Goal: Navigation & Orientation: Find specific page/section

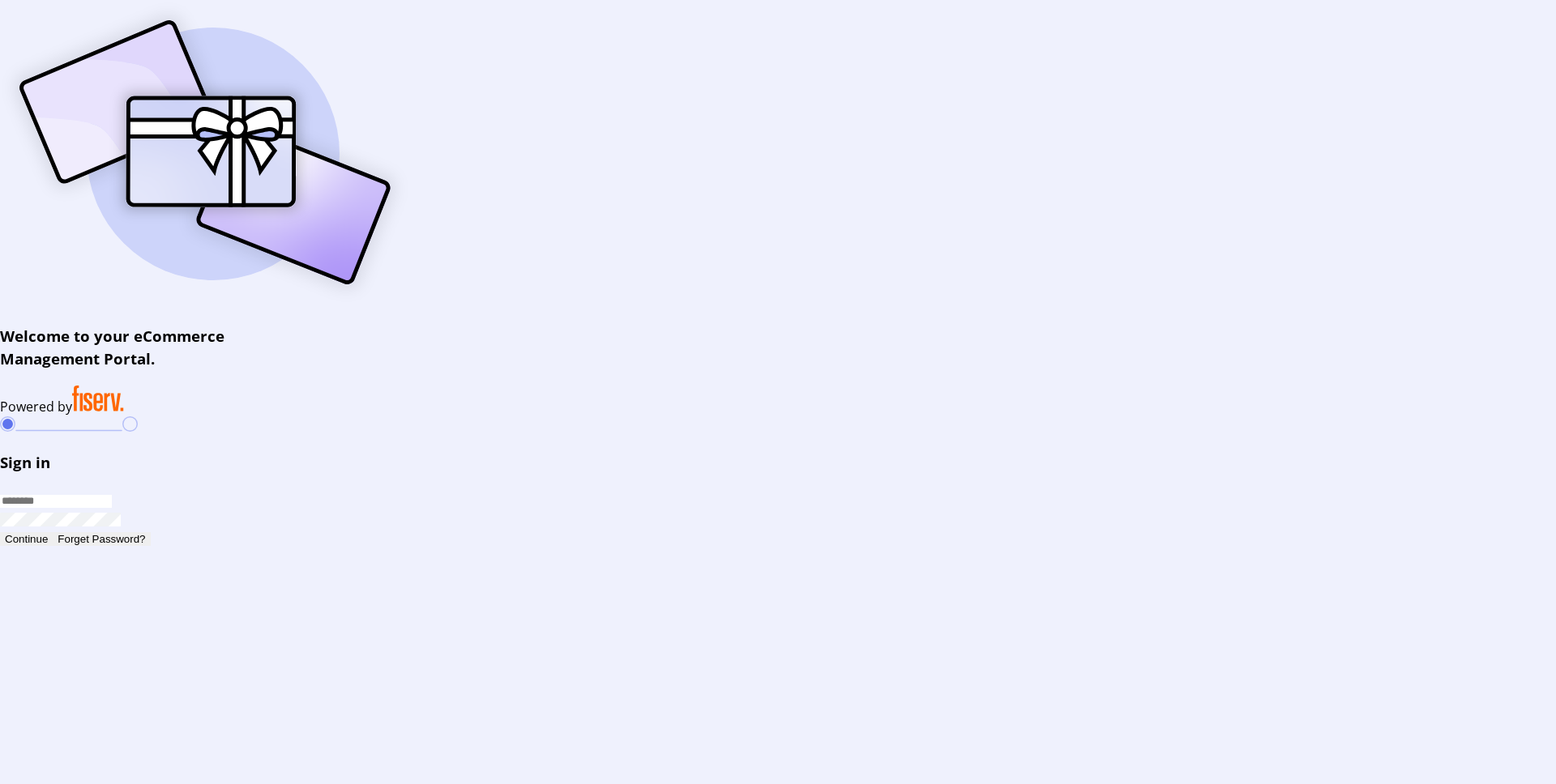
type input "**********"
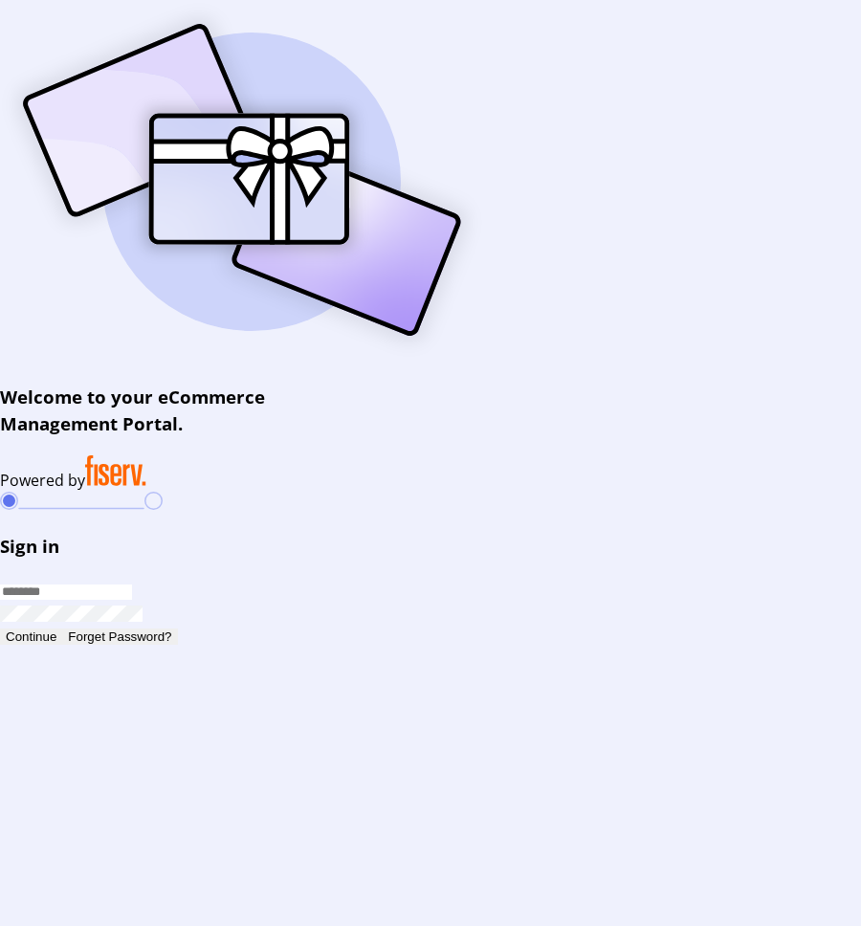
type input "**********"
click at [40, 633] on button "Continue" at bounding box center [31, 636] width 62 height 16
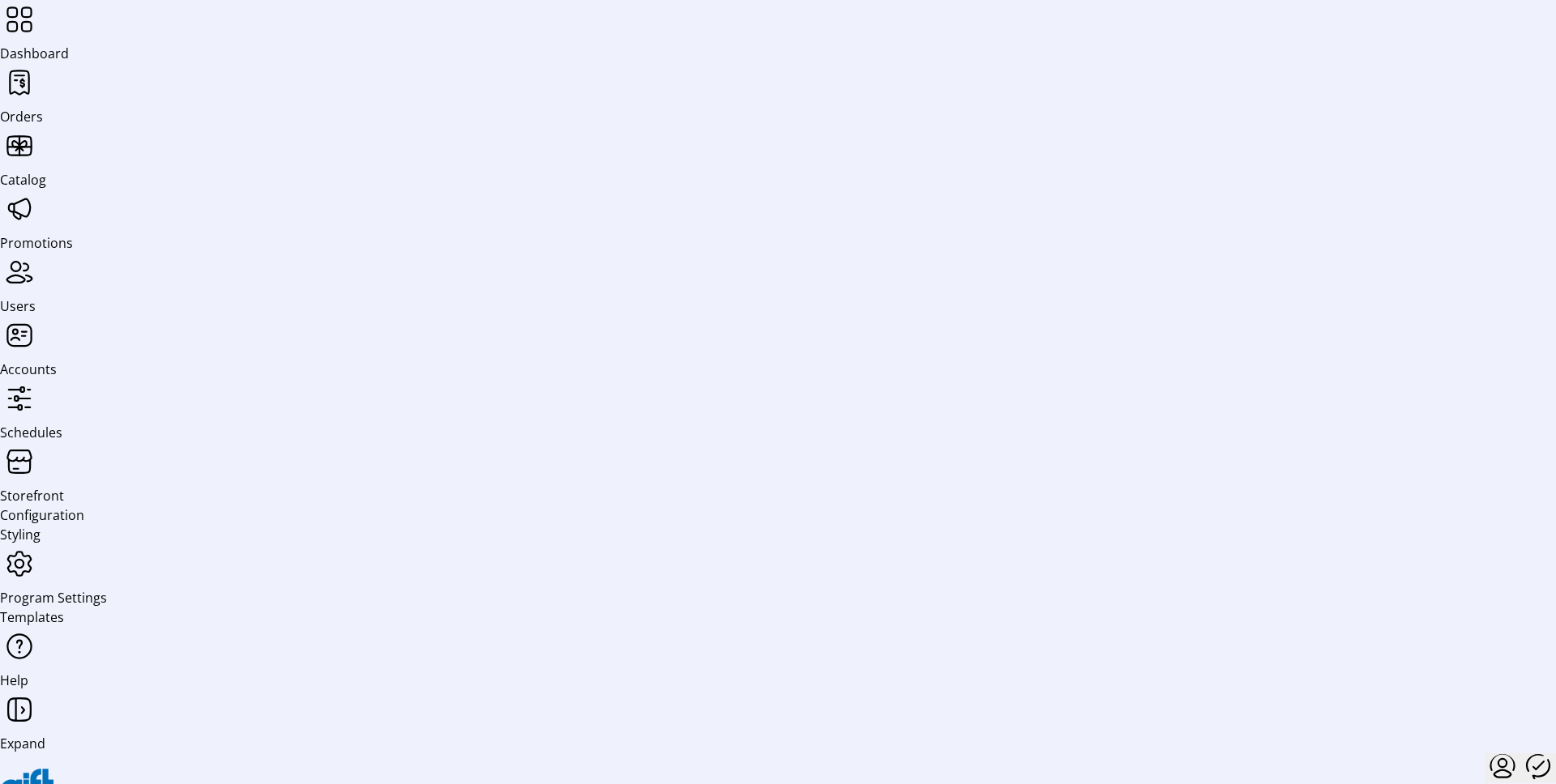
click at [19, 278] on icon at bounding box center [19, 272] width 39 height 39
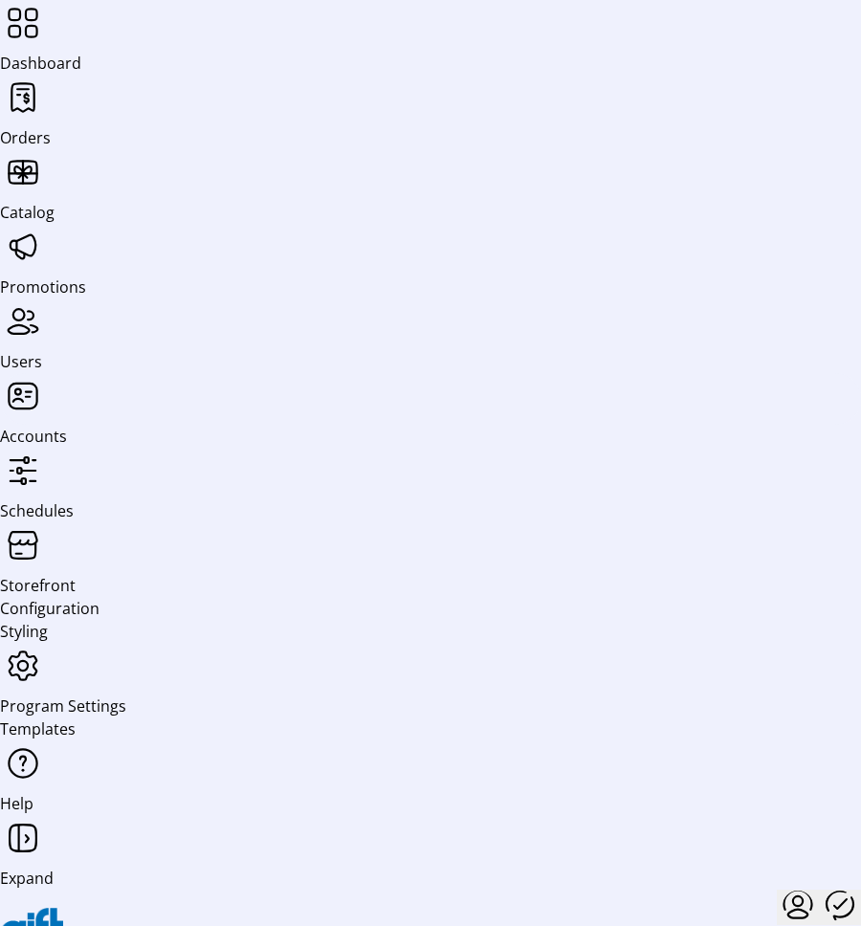
click at [27, 411] on icon at bounding box center [23, 396] width 46 height 46
click at [27, 326] on icon at bounding box center [23, 321] width 46 height 46
click at [24, 266] on icon at bounding box center [23, 247] width 46 height 46
click at [29, 134] on span "Orders" at bounding box center [25, 137] width 51 height 21
click at [22, 53] on span "Dashboard" at bounding box center [40, 63] width 81 height 21
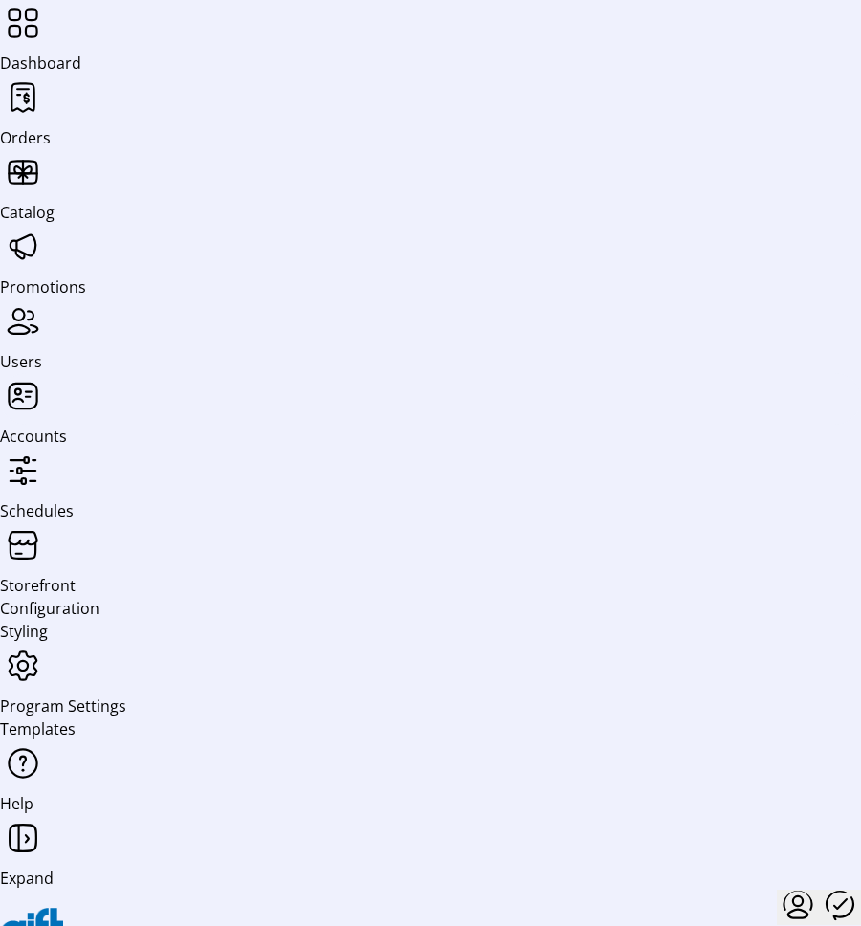
click at [28, 431] on span "Accounts" at bounding box center [33, 436] width 67 height 21
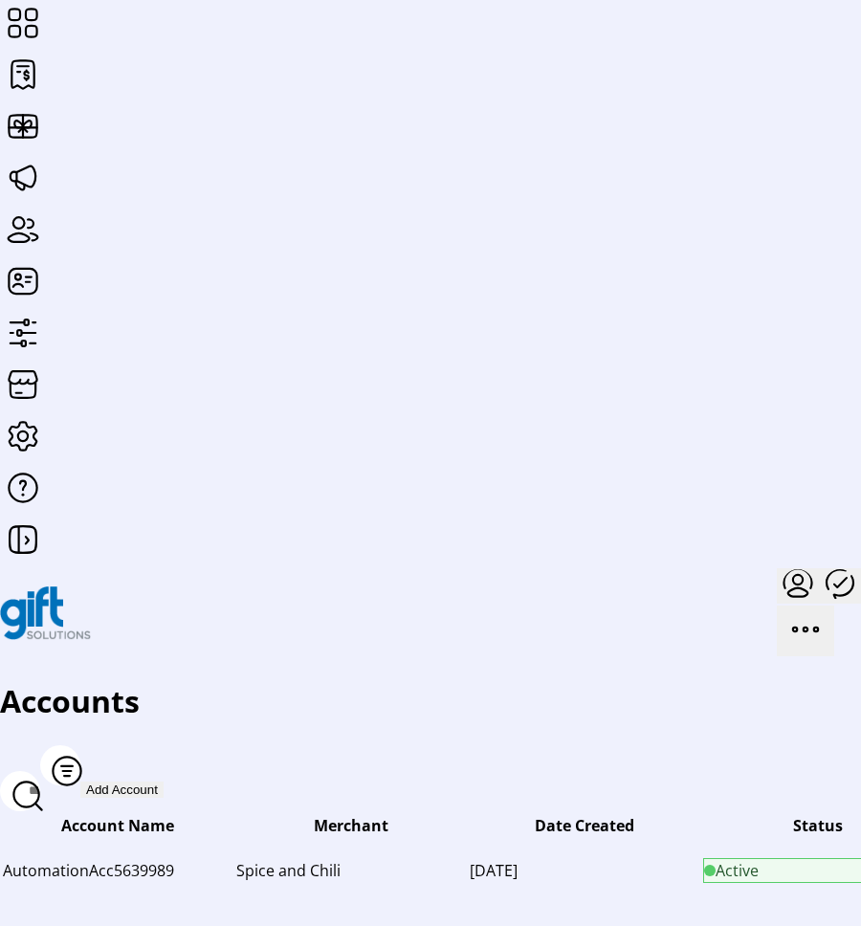
click at [804, 596] on p-avatar "menu" at bounding box center [797, 595] width 31 height 14
click at [748, 643] on span "Sign Out" at bounding box center [734, 639] width 61 height 15
click at [326, 524] on span "Sign Out" at bounding box center [322, 522] width 50 height 14
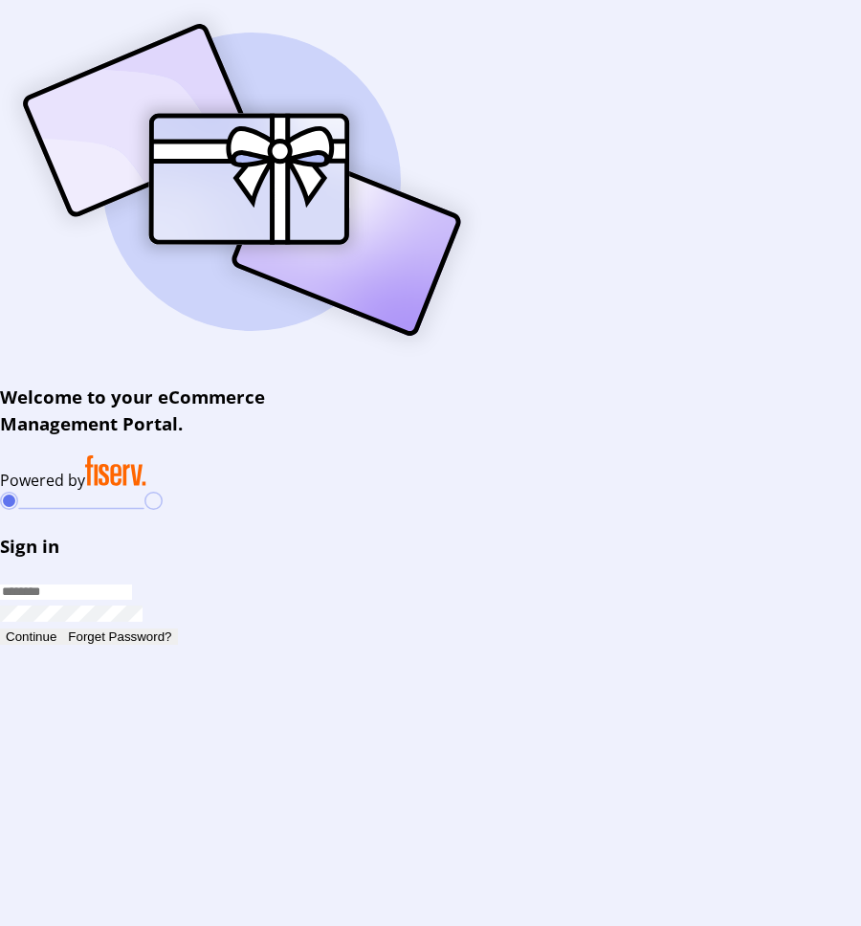
type input "**********"
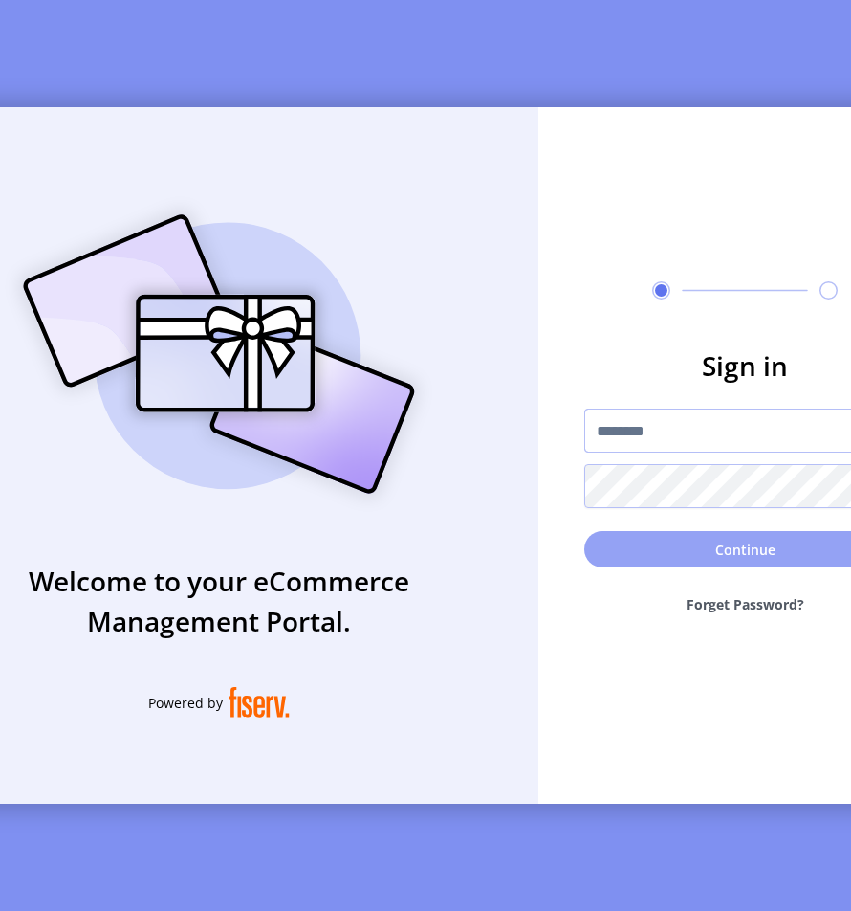
type input "**********"
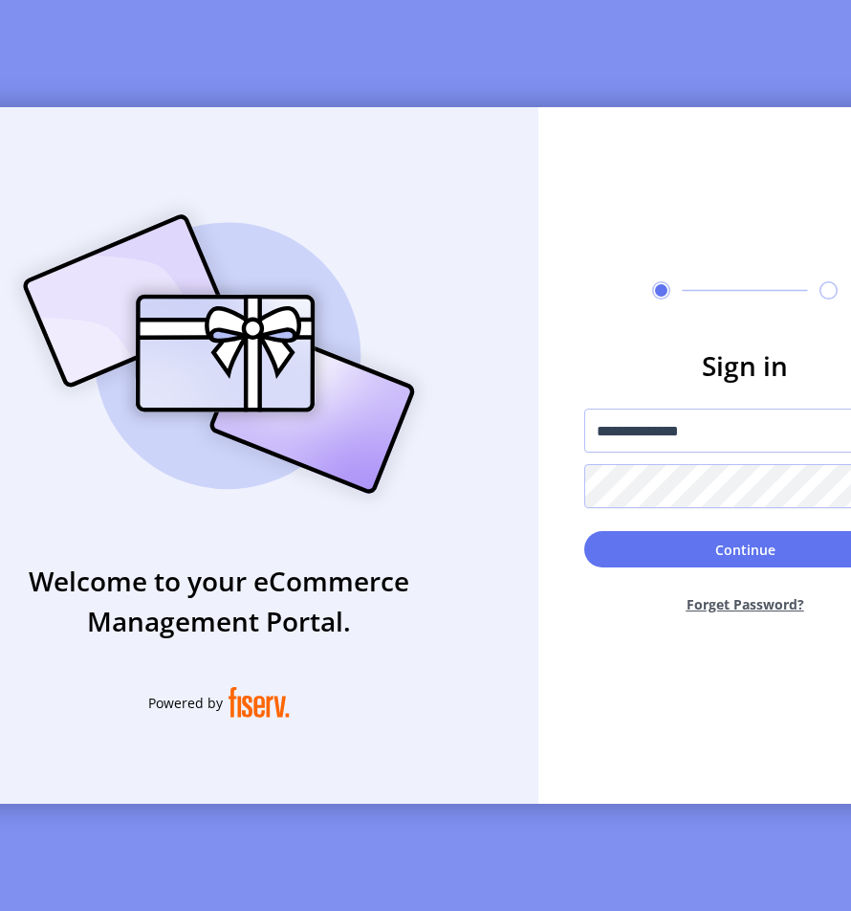
click at [694, 539] on button "Continue" at bounding box center [744, 549] width 321 height 36
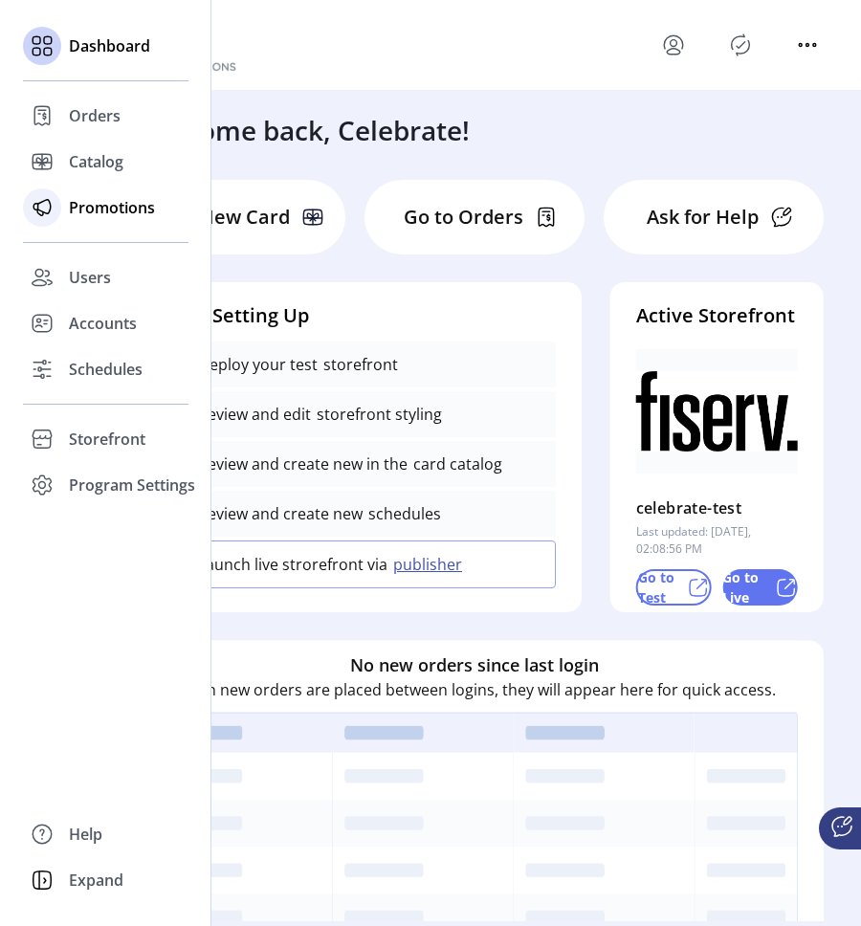
click at [56, 214] on icon at bounding box center [42, 207] width 31 height 31
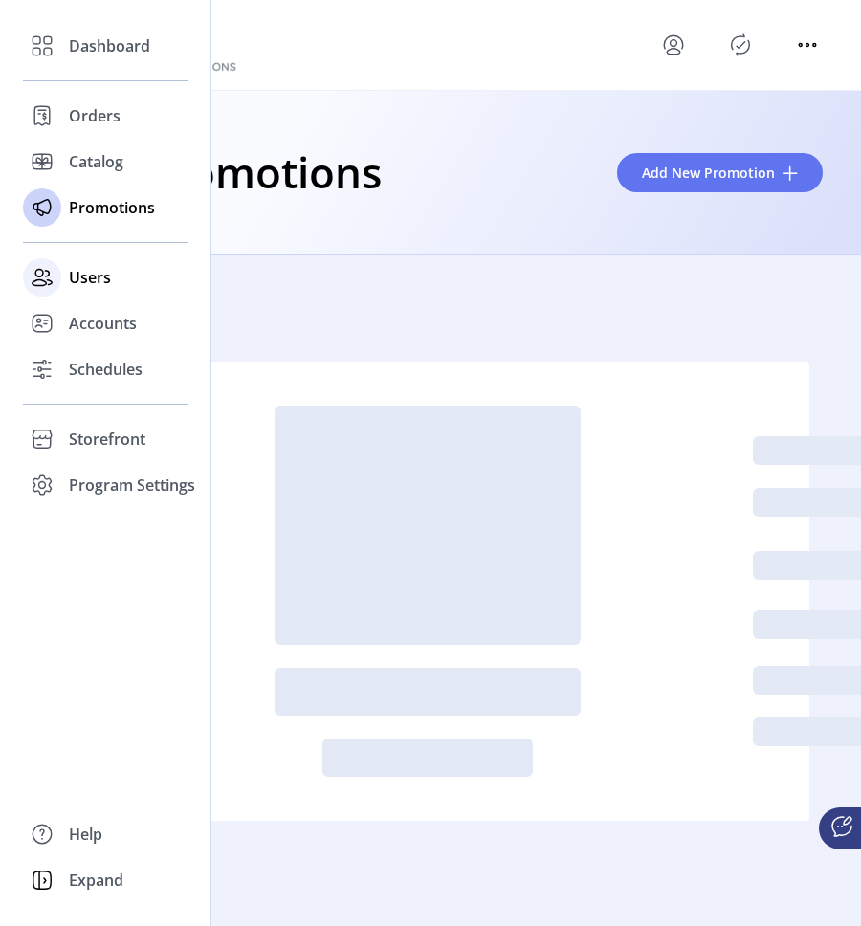
click at [65, 273] on div "Users" at bounding box center [105, 277] width 165 height 46
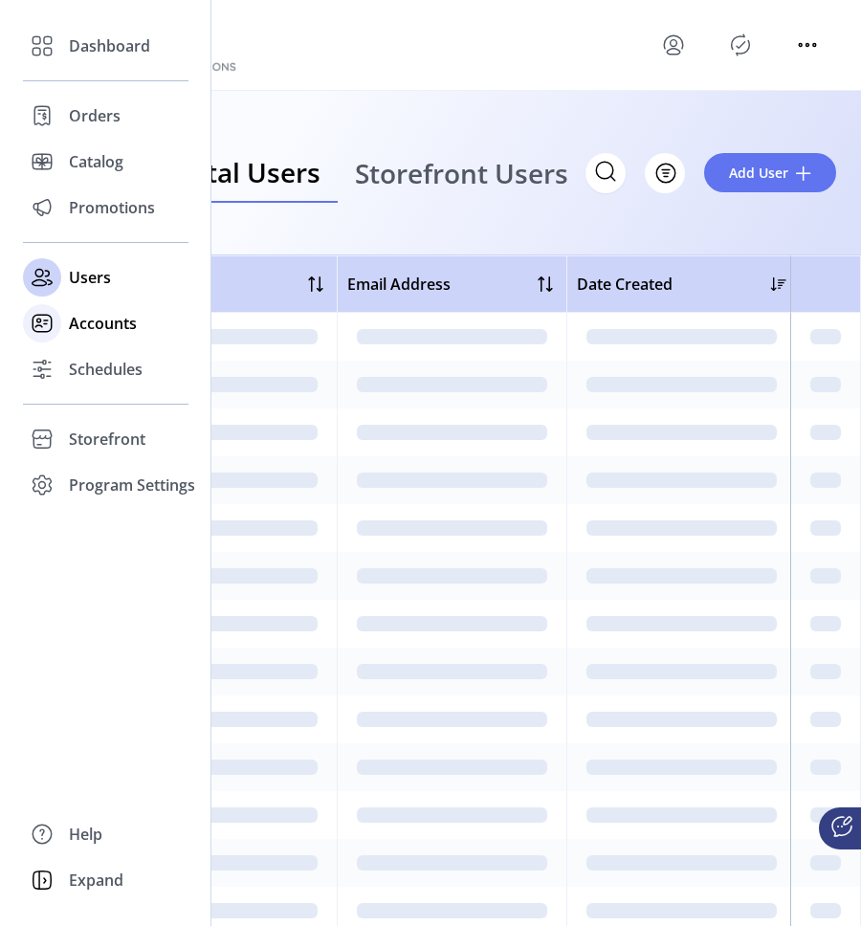
click at [72, 337] on div "Accounts" at bounding box center [105, 323] width 165 height 46
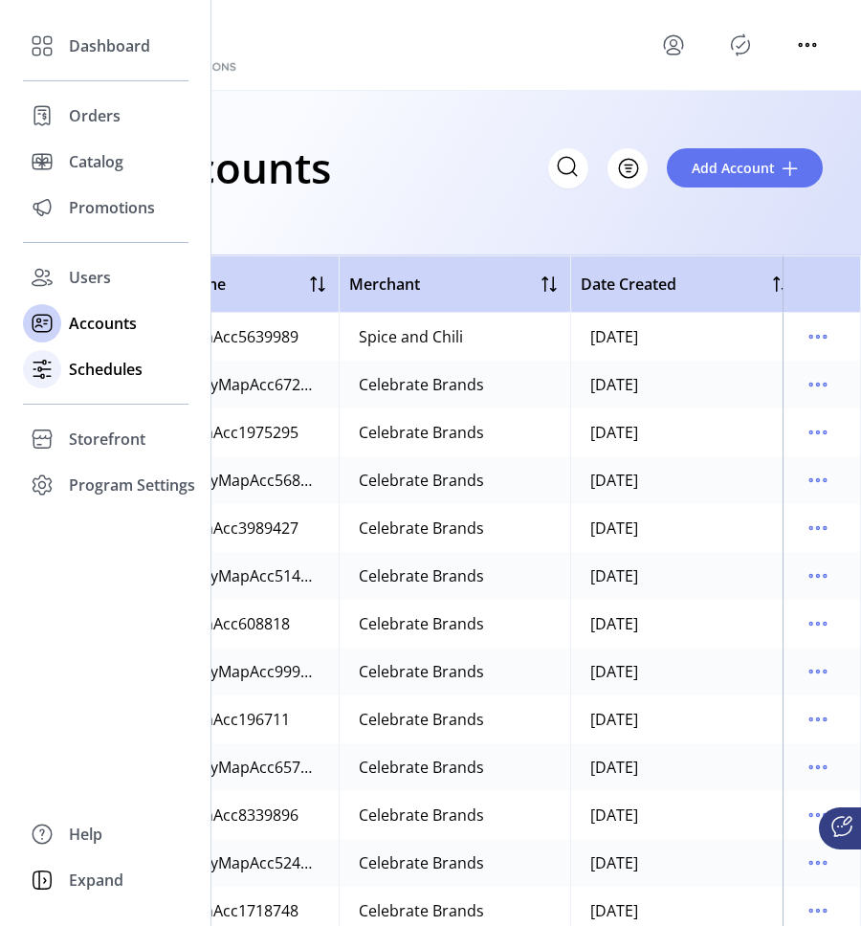
click at [77, 371] on span "Schedules" at bounding box center [106, 369] width 74 height 23
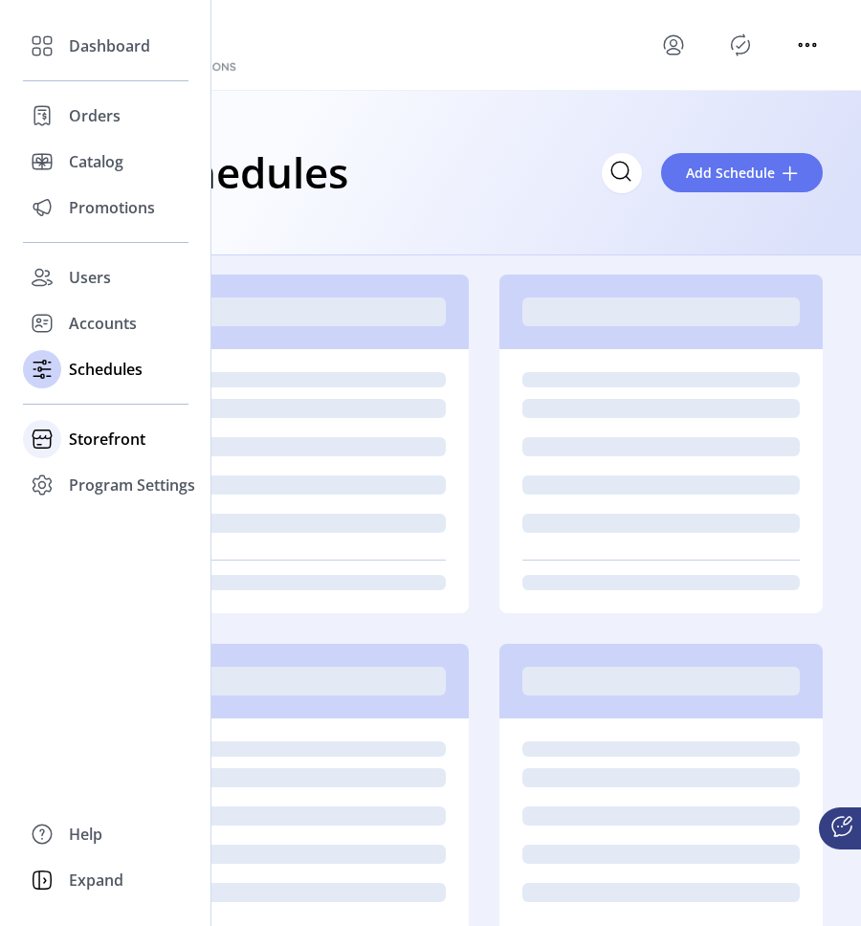
click at [79, 446] on span "Storefront" at bounding box center [107, 439] width 77 height 23
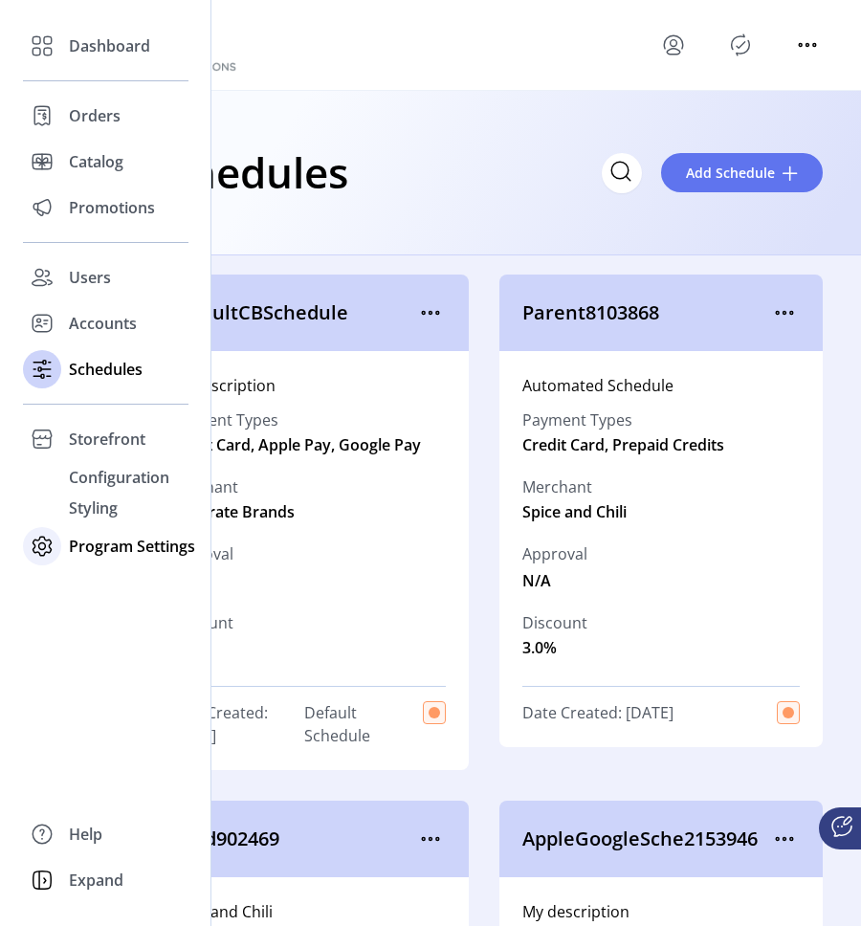
click at [108, 547] on span "Program Settings" at bounding box center [132, 546] width 126 height 23
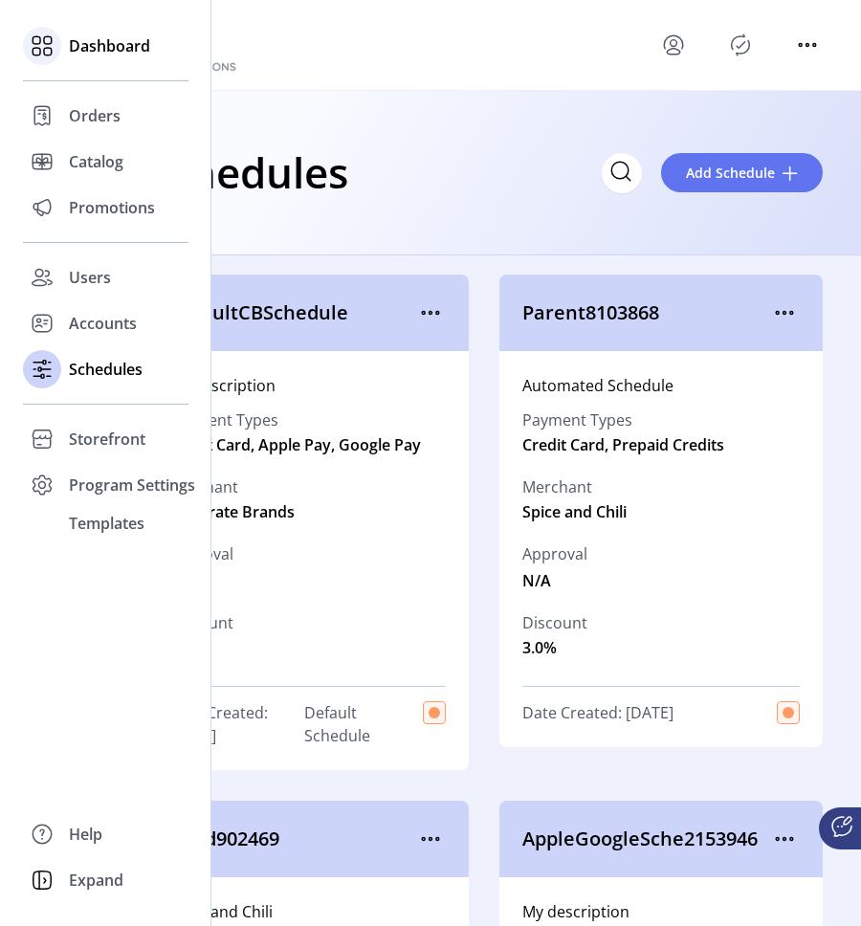
click at [98, 51] on span "Dashboard" at bounding box center [109, 45] width 81 height 23
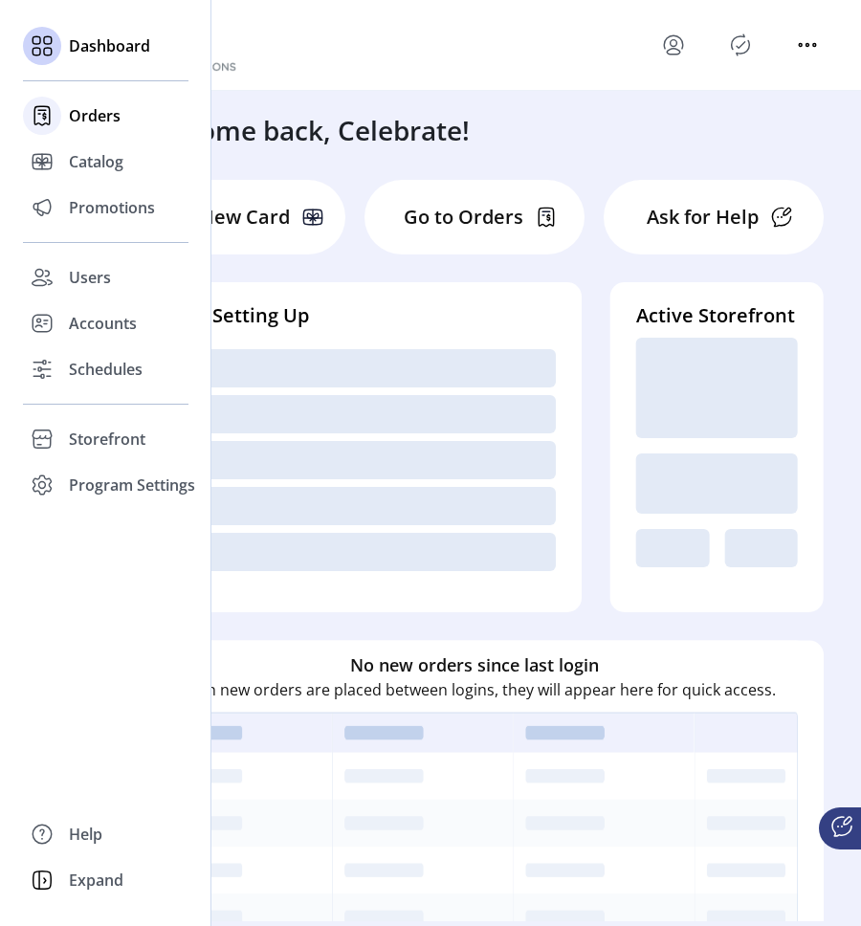
click at [88, 115] on span "Orders" at bounding box center [95, 115] width 52 height 23
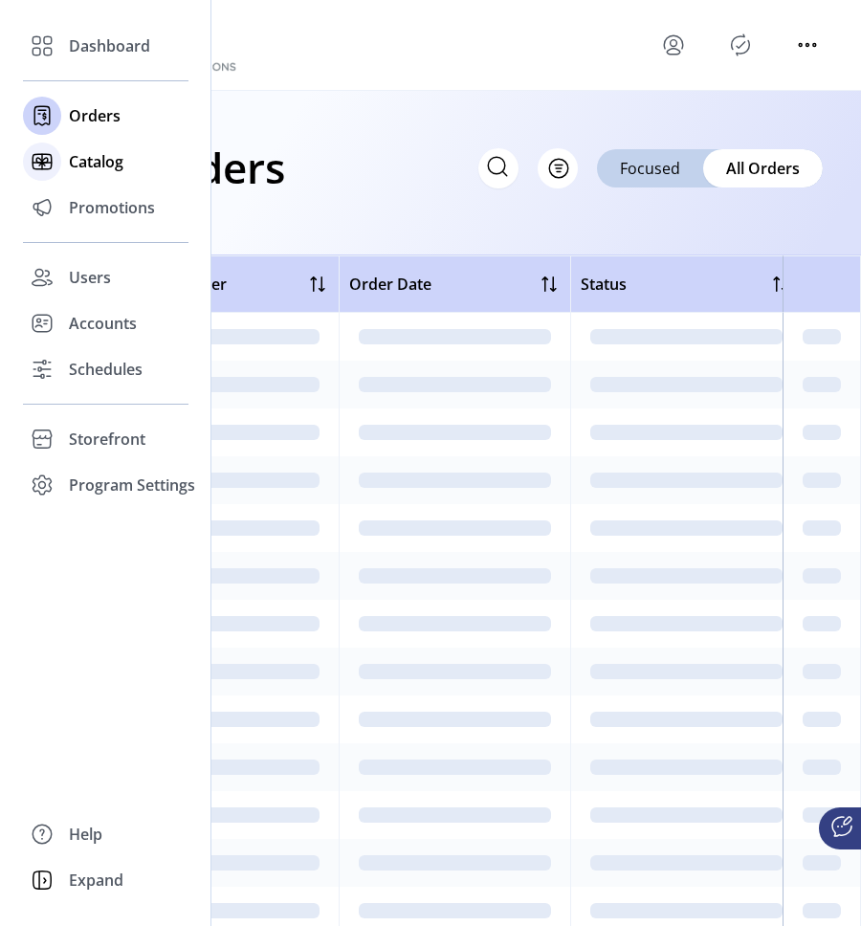
click at [86, 165] on span "Catalog" at bounding box center [96, 161] width 55 height 23
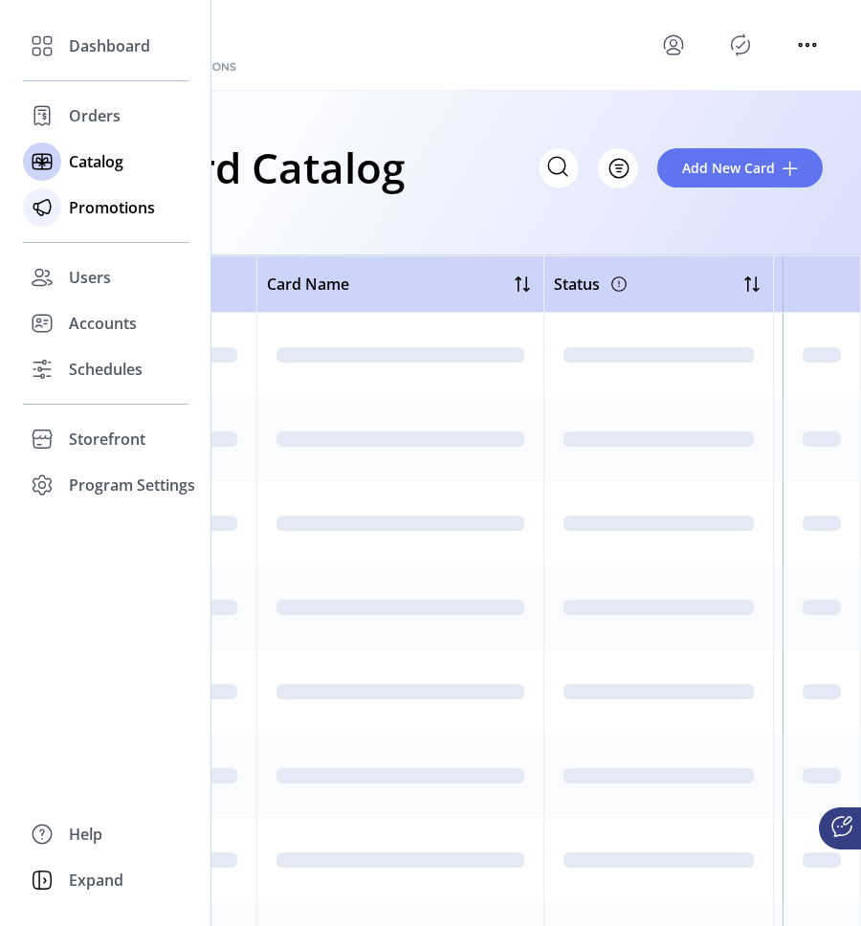
click at [89, 206] on span "Promotions" at bounding box center [112, 207] width 86 height 23
